Goal: Task Accomplishment & Management: Manage account settings

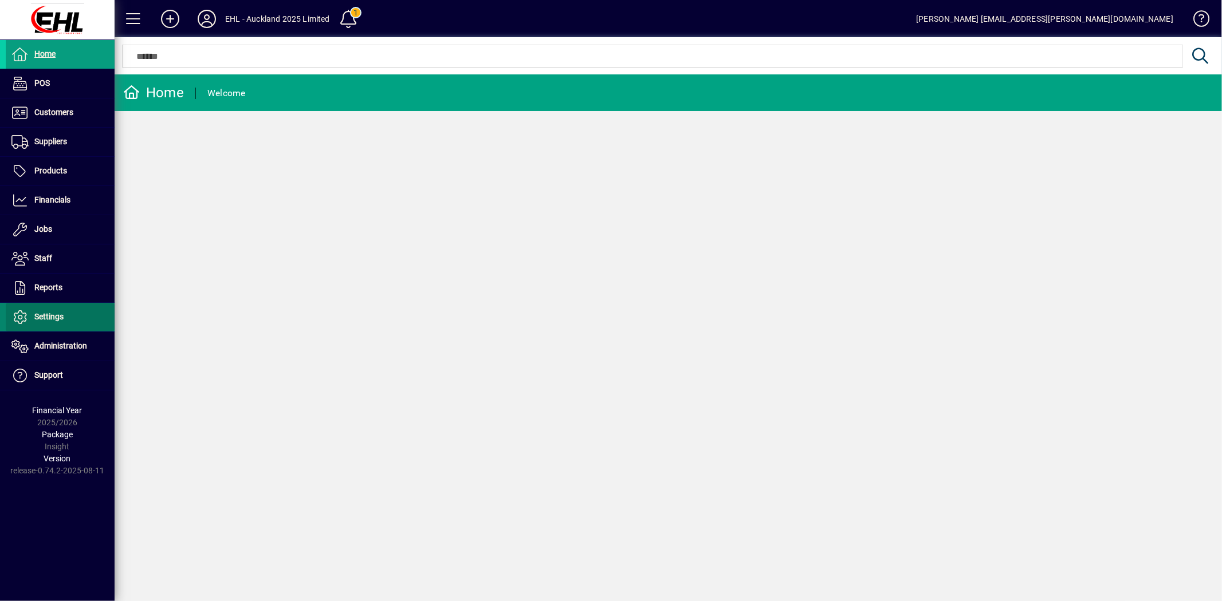
click at [58, 320] on span "Settings" at bounding box center [48, 316] width 29 height 9
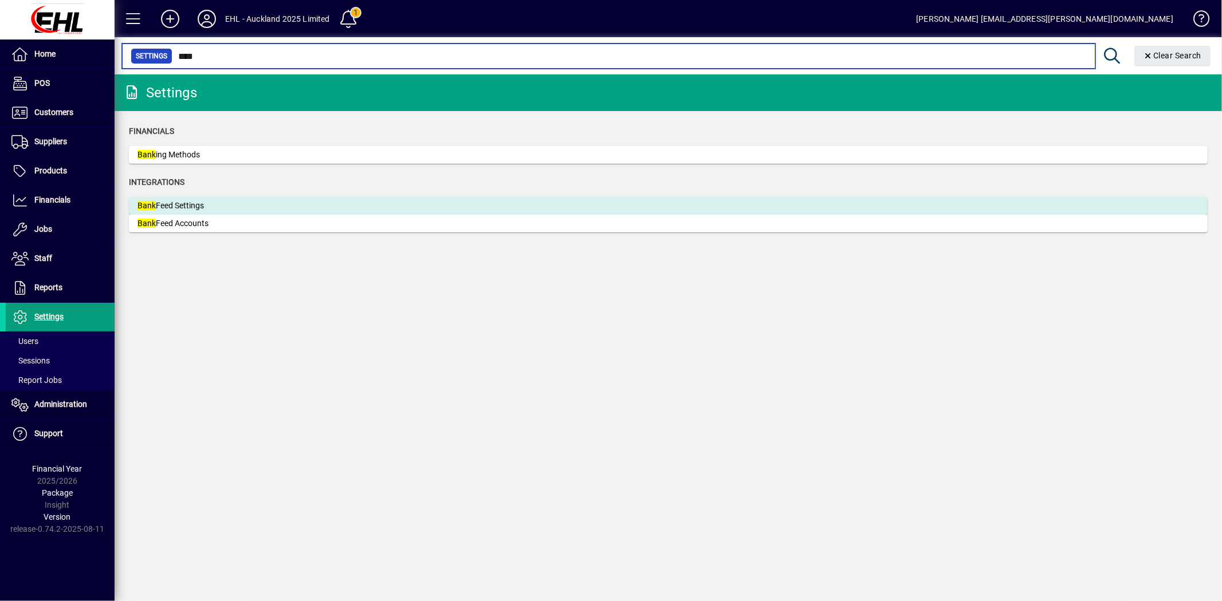
type input "****"
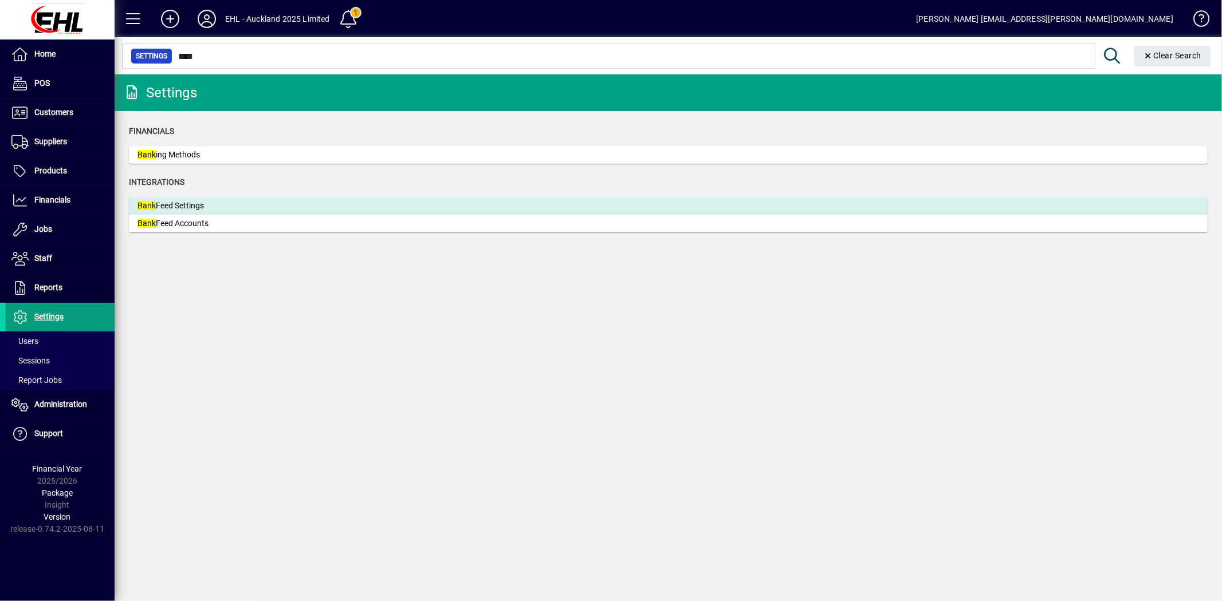
click at [202, 203] on div "Bank Feed Settings" at bounding box center [223, 206] width 172 height 12
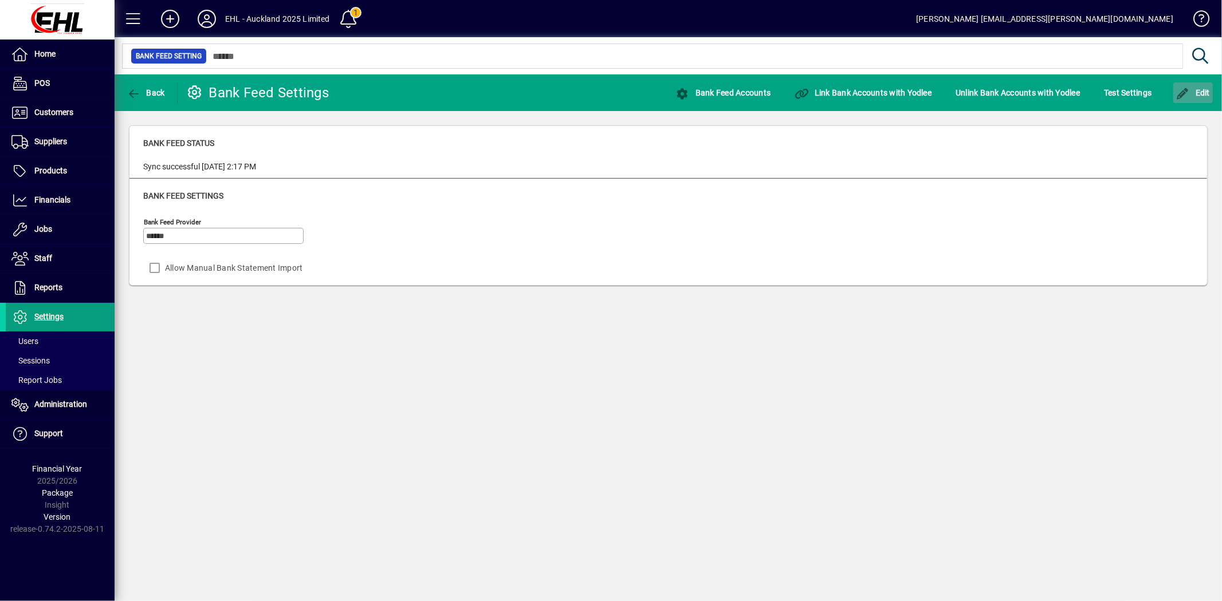
click at [1190, 95] on span "Edit" at bounding box center [1193, 92] width 34 height 9
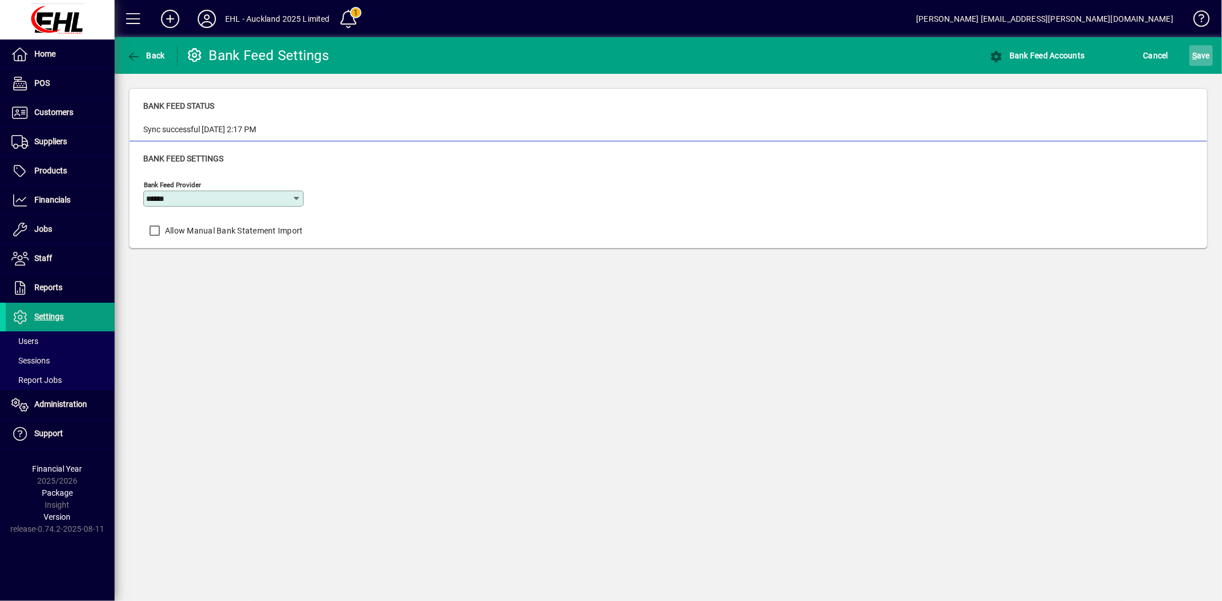
click at [1192, 54] on span "S" at bounding box center [1194, 55] width 5 height 9
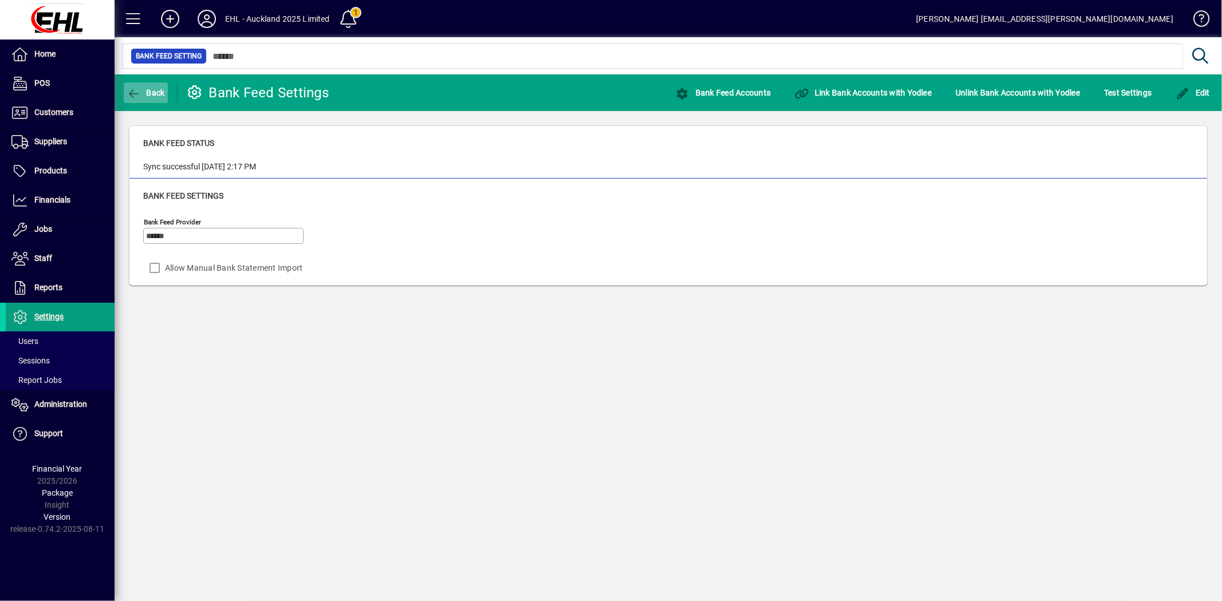
click at [147, 84] on span "button" at bounding box center [146, 92] width 44 height 27
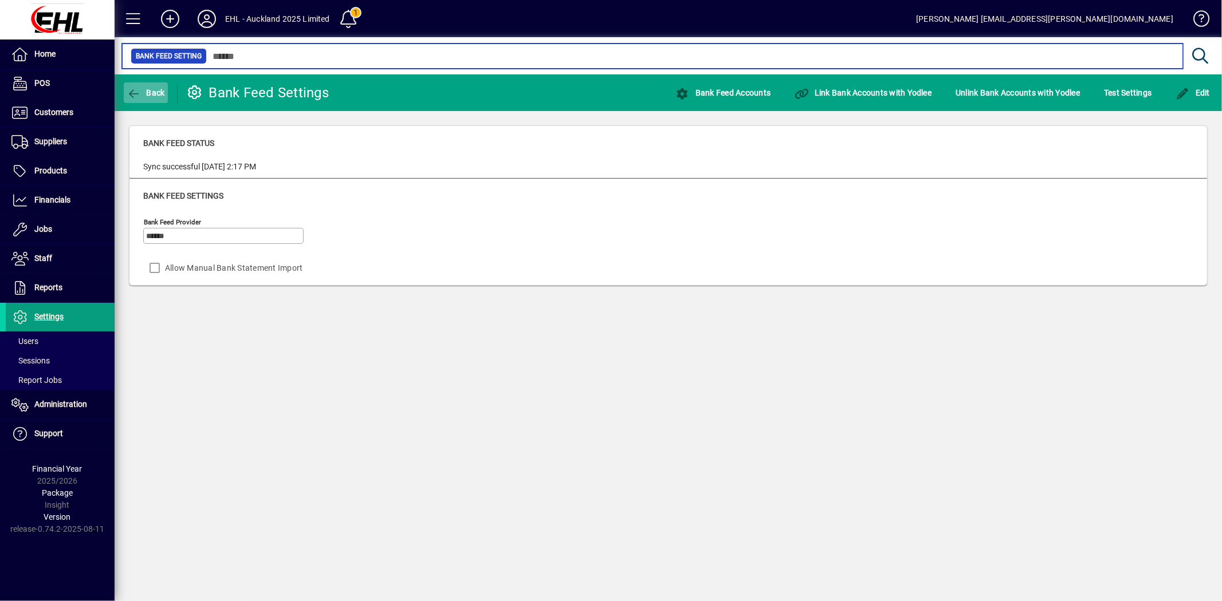
type input "****"
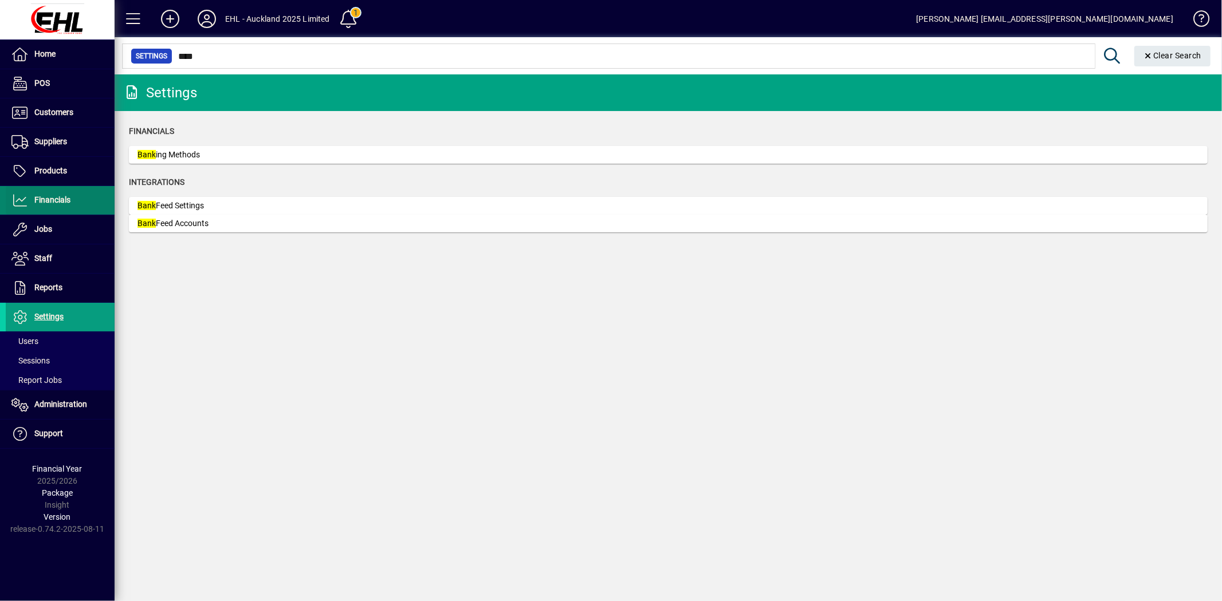
click at [54, 201] on span "Financials" at bounding box center [52, 199] width 36 height 9
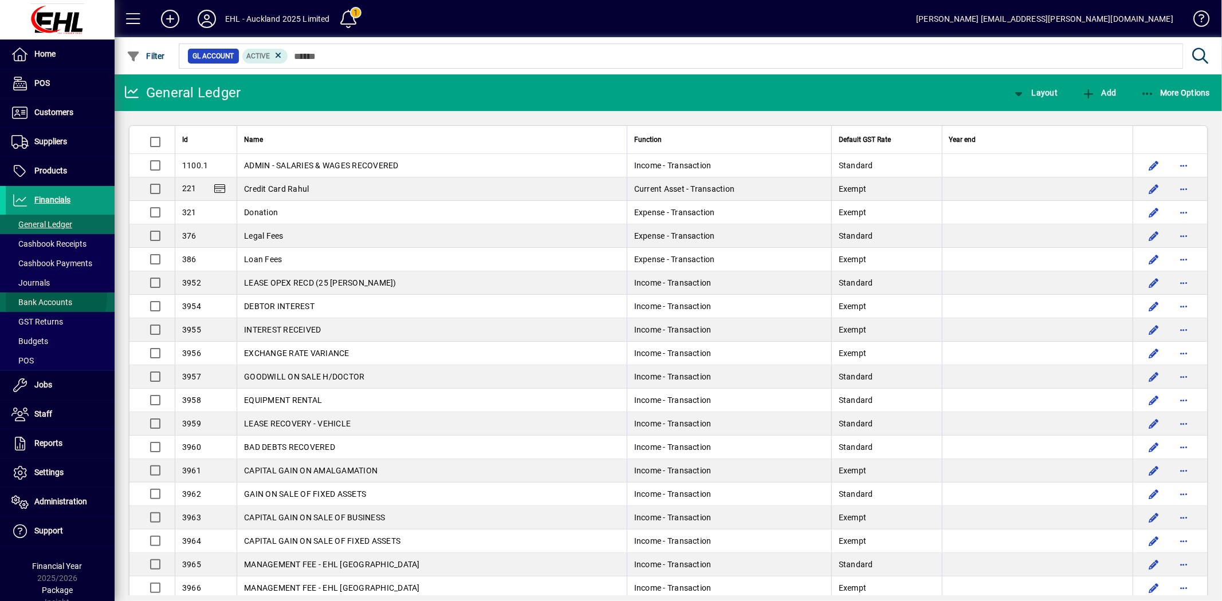
click at [45, 297] on span "Bank Accounts" at bounding box center [39, 303] width 66 height 12
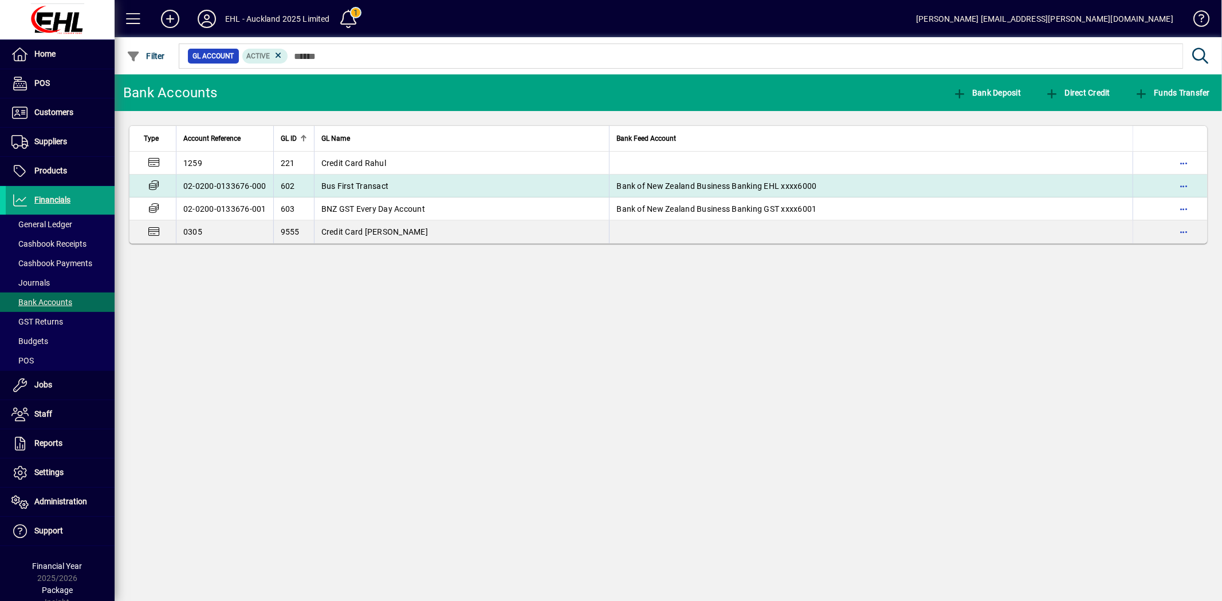
click at [368, 182] on span "Bus First Transact" at bounding box center [355, 186] width 68 height 9
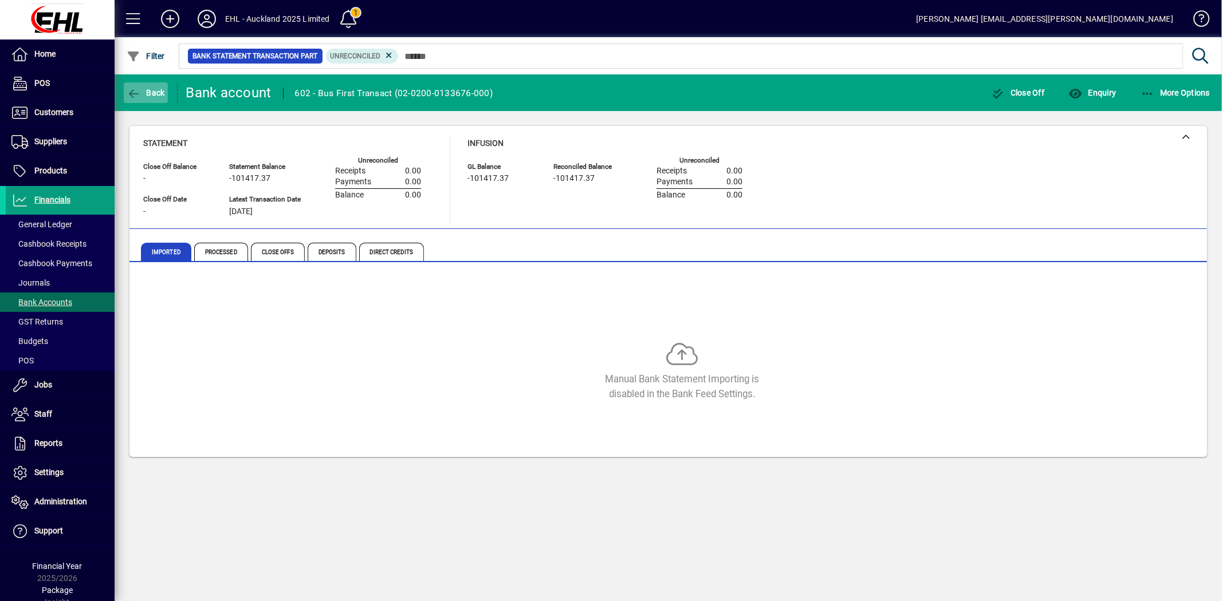
click at [139, 88] on icon "button" at bounding box center [134, 93] width 14 height 11
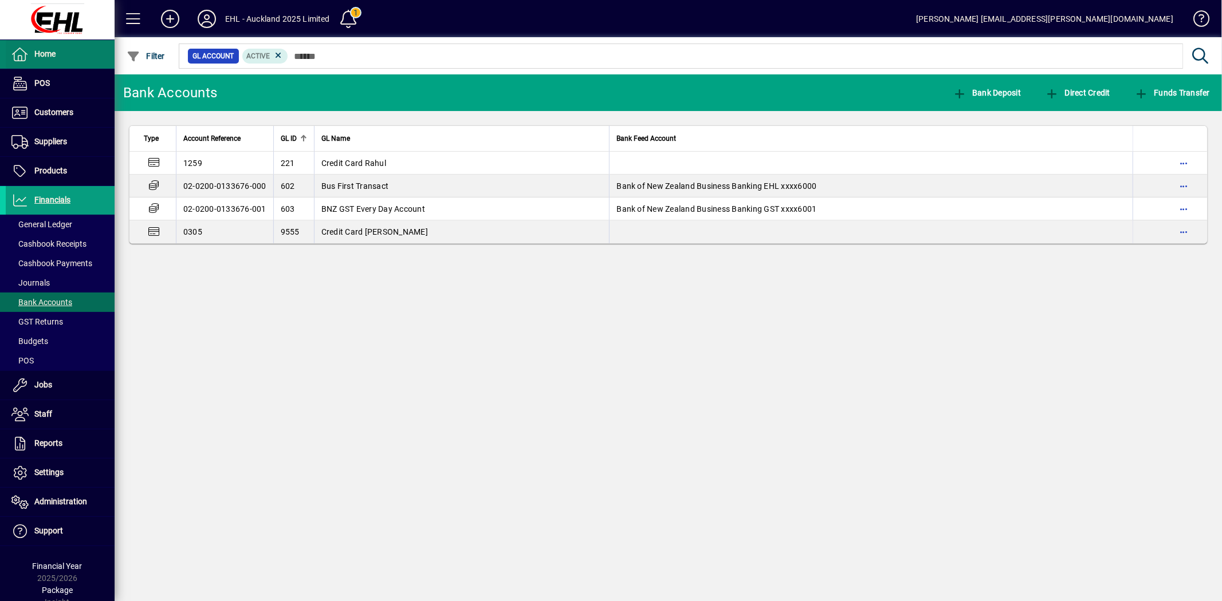
click at [46, 50] on span "Home" at bounding box center [44, 53] width 21 height 9
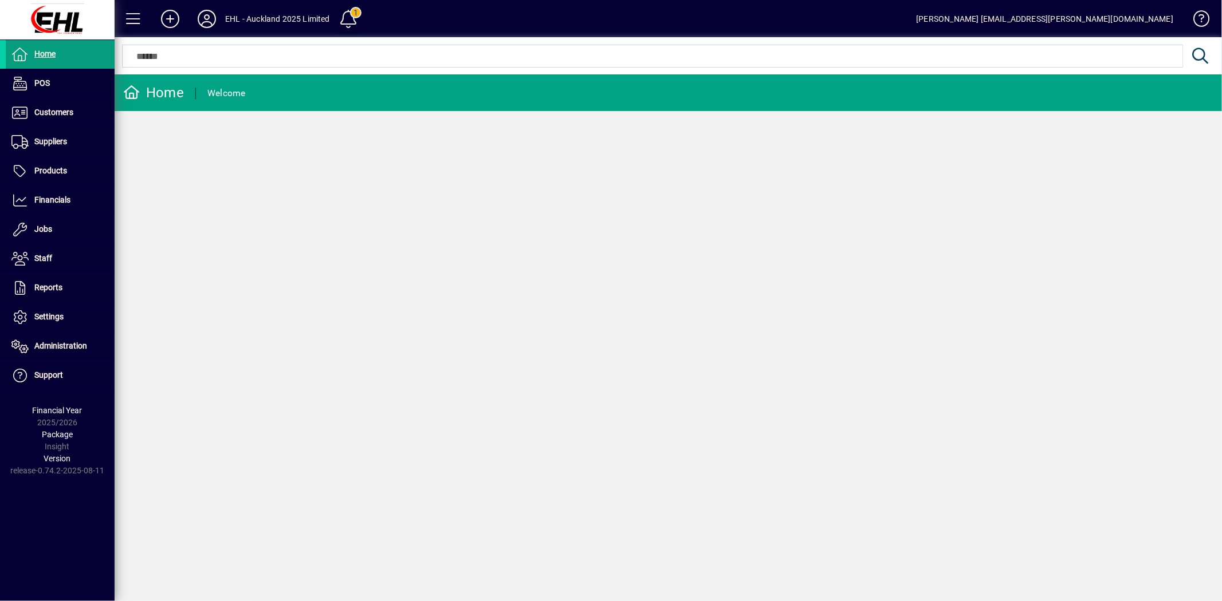
click at [352, 15] on span at bounding box center [348, 18] width 27 height 27
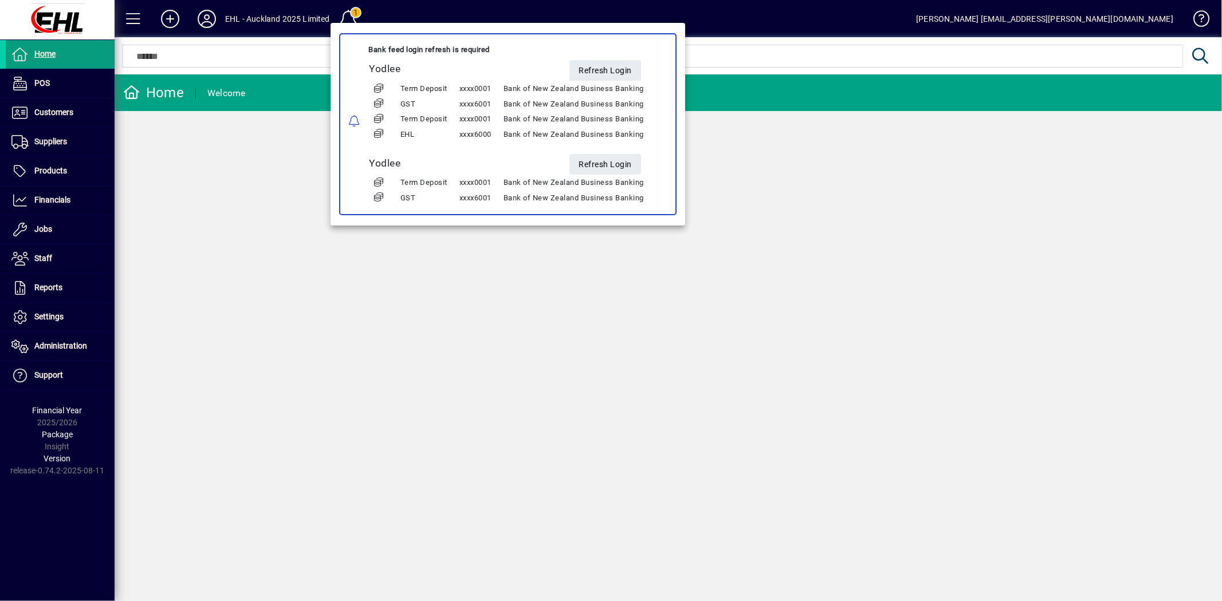
click at [207, 15] on div at bounding box center [611, 300] width 1222 height 601
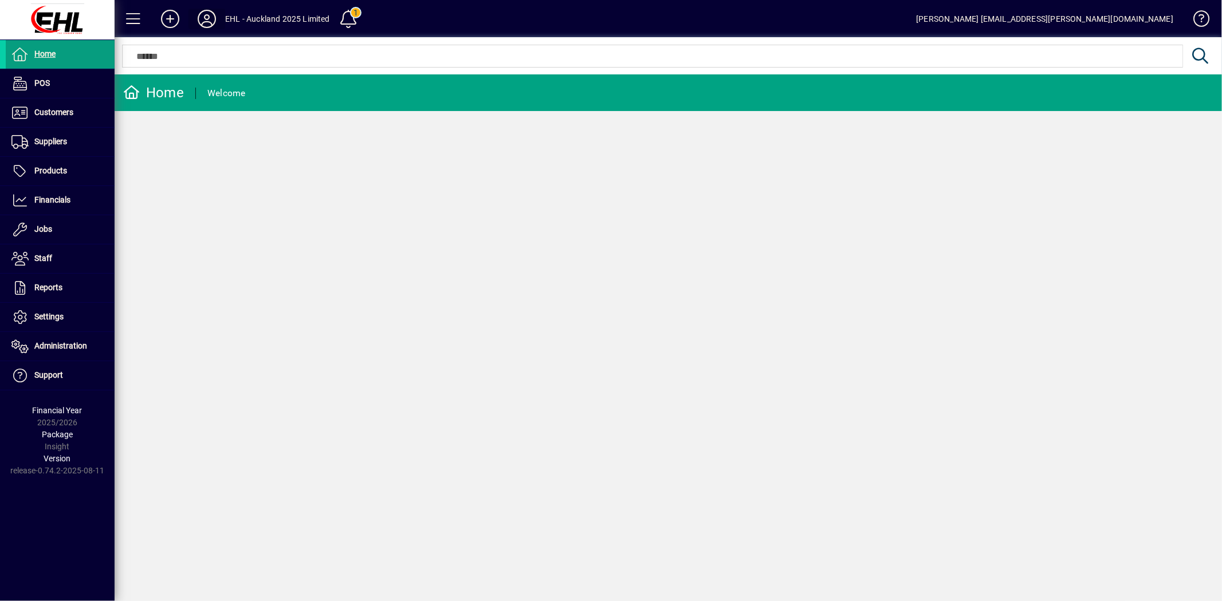
click at [207, 15] on icon at bounding box center [206, 19] width 23 height 18
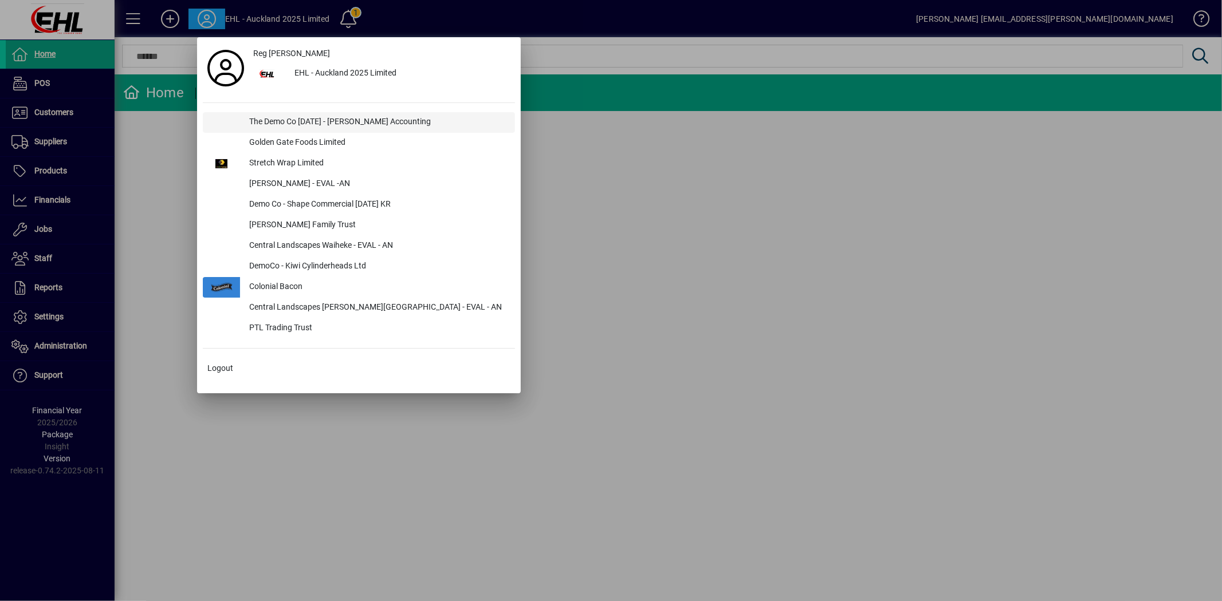
click at [280, 118] on div "The Demo Co [DATE] - [PERSON_NAME] Accounting" at bounding box center [377, 122] width 275 height 21
